Goal: Task Accomplishment & Management: Complete application form

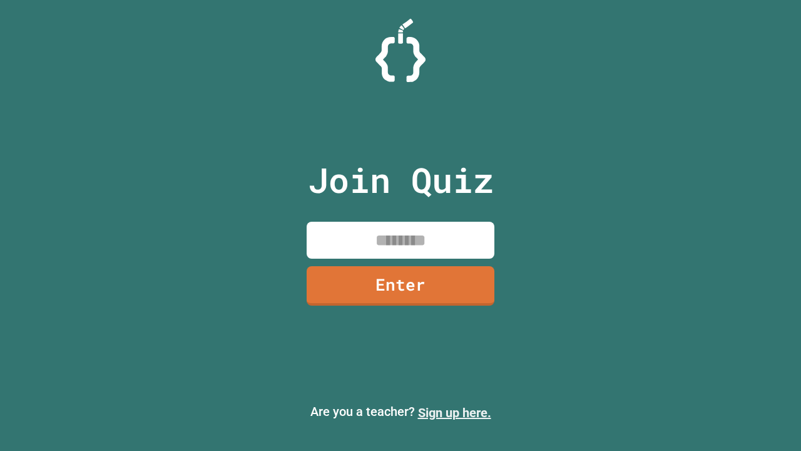
click at [454, 412] on link "Sign up here." at bounding box center [454, 412] width 73 height 15
